Goal: Complete application form

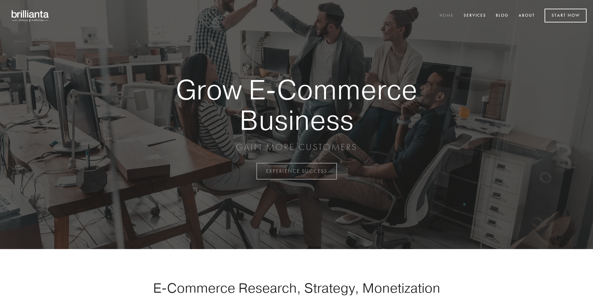
scroll to position [1682, 0]
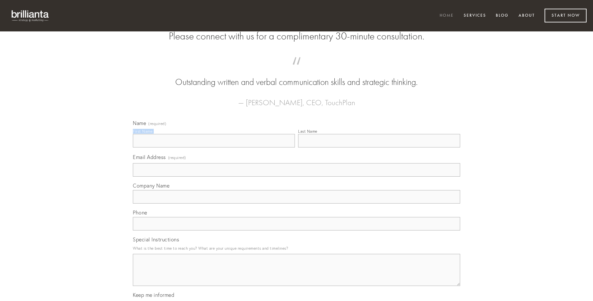
type input "[PERSON_NAME]"
click at [379, 148] on input "Last Name" at bounding box center [379, 140] width 162 height 13
type input "[PERSON_NAME]"
click at [296, 177] on input "Email Address (required)" at bounding box center [296, 169] width 327 height 13
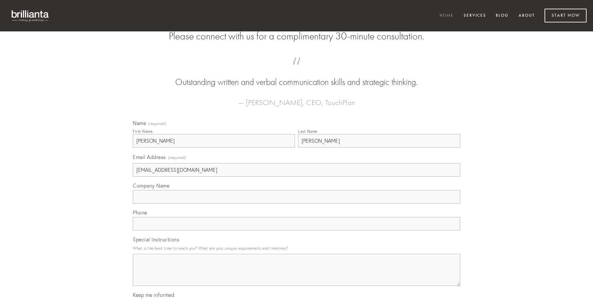
type input "[EMAIL_ADDRESS][DOMAIN_NAME]"
click at [296, 204] on input "Company Name" at bounding box center [296, 196] width 327 height 13
type input "ex"
click at [296, 231] on input "text" at bounding box center [296, 223] width 327 height 13
click at [296, 276] on textarea "Special Instructions" at bounding box center [296, 270] width 327 height 32
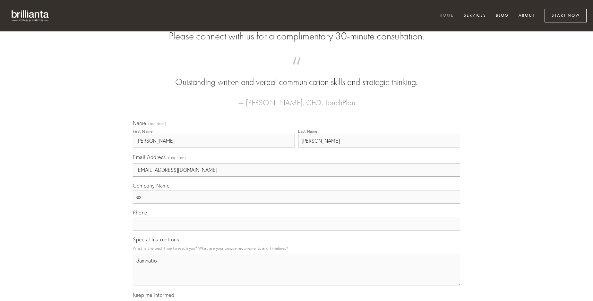
type textarea "damnatio"
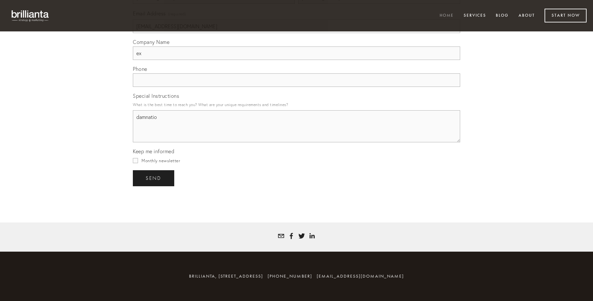
click at [154, 178] on span "send" at bounding box center [154, 179] width 16 height 6
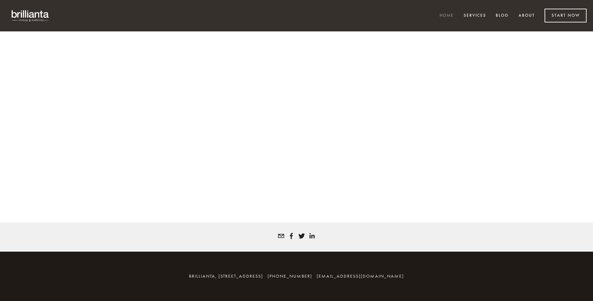
scroll to position [1673, 0]
